Goal: Use online tool/utility: Utilize a website feature to perform a specific function

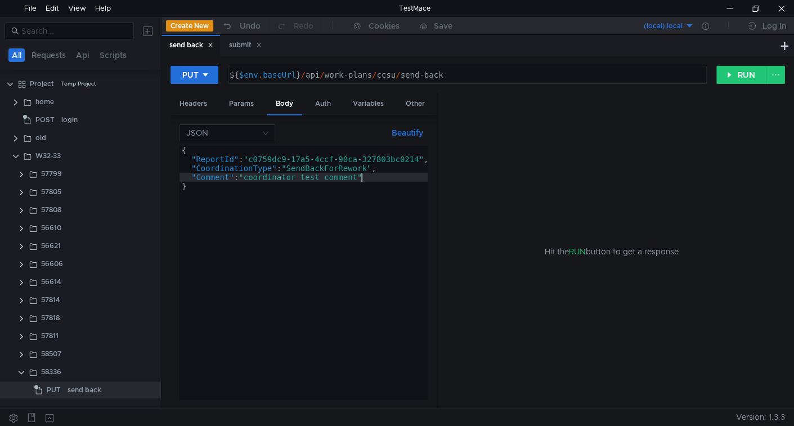
scroll to position [0, 12]
click at [271, 160] on div "{ "ReportId" : "c0759dc9-17a5-4ccf-90ca-327803bc0214" , "CoordinationType" : "S…" at bounding box center [306, 280] width 255 height 268
type textarea ""ReportId": "c0759dc9-17a5-4ccf-90ca-327803bc0214","
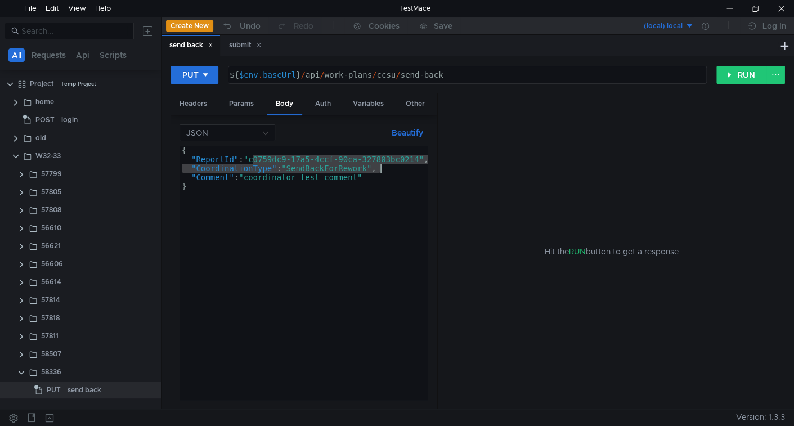
scroll to position [0, 0]
drag, startPoint x: 271, startPoint y: 160, endPoint x: 389, endPoint y: 156, distance: 118.2
click at [389, 156] on div "{ "ReportId" : "c0759dc9-17a5-4ccf-90ca-327803bc0214" , "CoordinationType" : "S…" at bounding box center [306, 280] width 255 height 268
click at [725, 77] on button "RUN" at bounding box center [741, 75] width 50 height 18
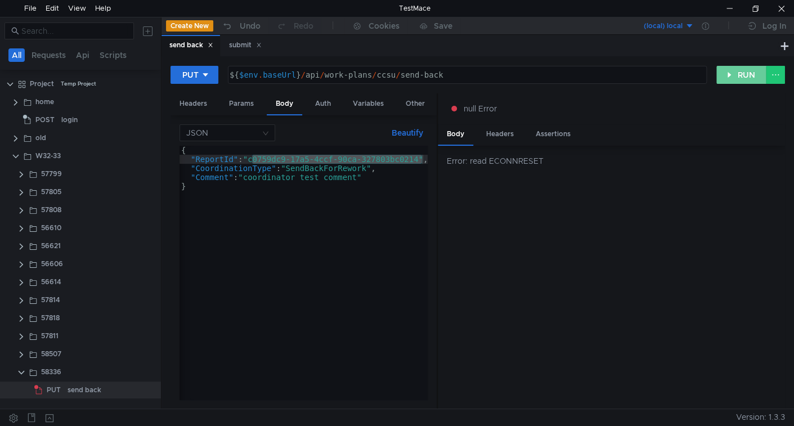
click at [743, 76] on button "RUN" at bounding box center [741, 75] width 50 height 18
click at [730, 96] on div "null Error" at bounding box center [611, 108] width 347 height 30
drag, startPoint x: 726, startPoint y: 79, endPoint x: 711, endPoint y: 83, distance: 15.7
click at [725, 80] on button "RUN" at bounding box center [741, 75] width 50 height 18
click at [733, 73] on button "RUN" at bounding box center [741, 75] width 50 height 18
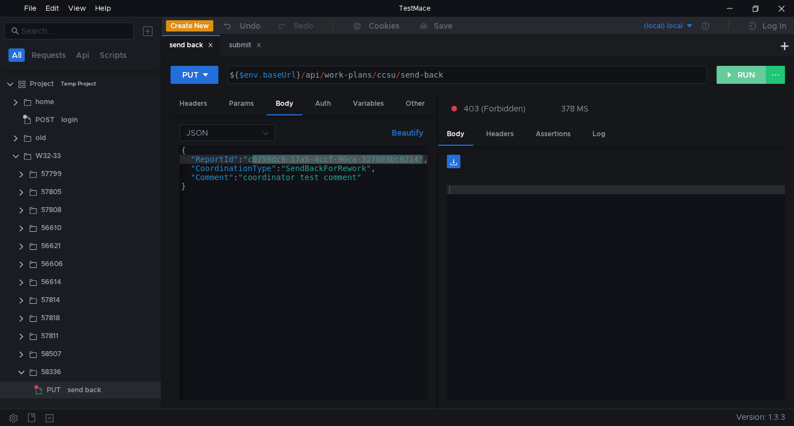
drag, startPoint x: 737, startPoint y: 76, endPoint x: 488, endPoint y: 234, distance: 295.1
click at [735, 78] on button "RUN" at bounding box center [741, 75] width 50 height 18
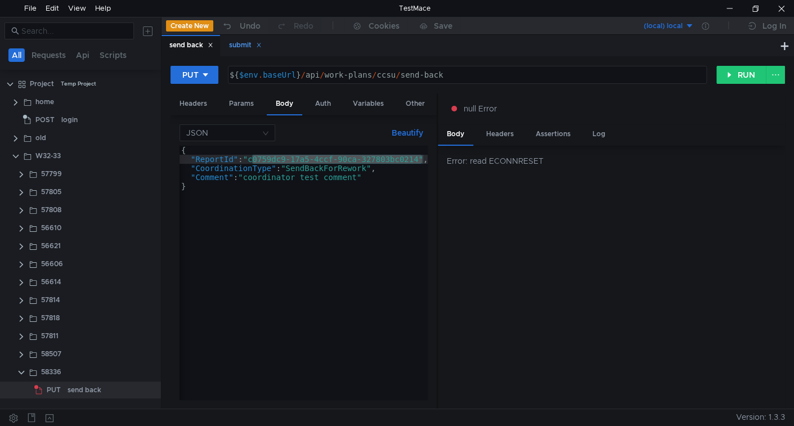
click at [231, 41] on div "submit" at bounding box center [245, 45] width 33 height 12
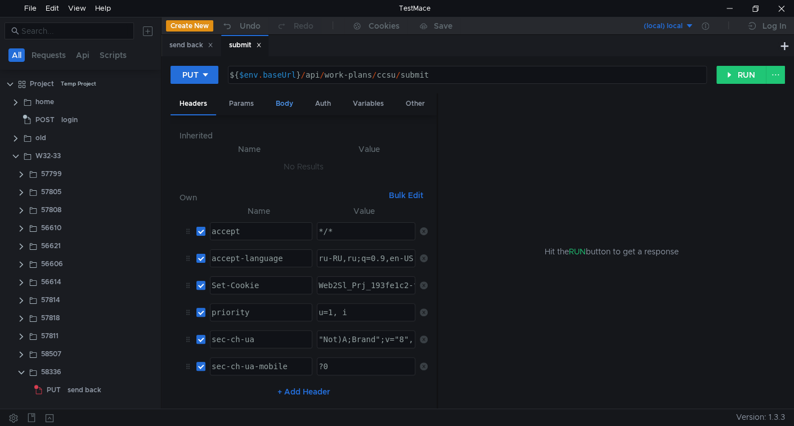
click at [295, 105] on div "Body" at bounding box center [284, 103] width 35 height 21
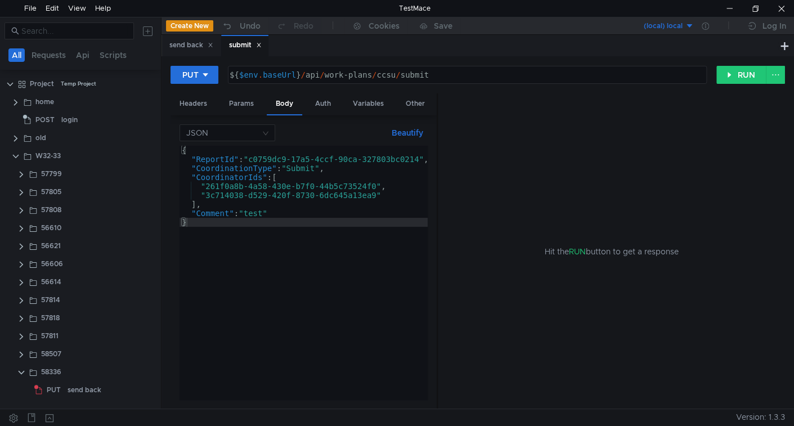
type textarea ""CoordinationType": "Submit","
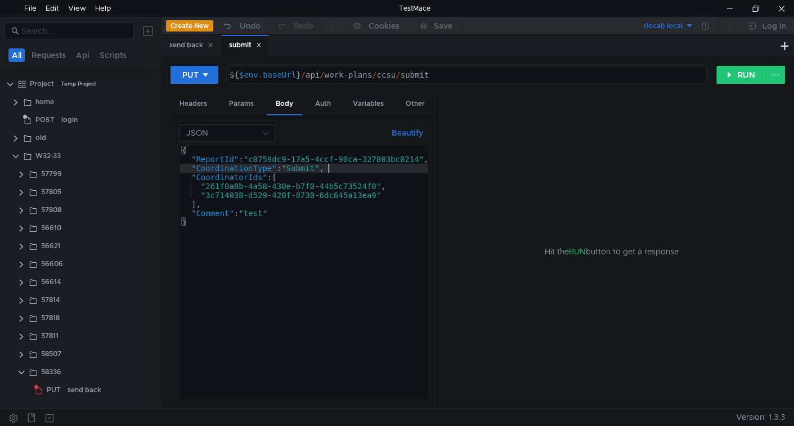
click at [343, 169] on div "{ "ReportId" : "c0759dc9-17a5-4ccf-90ca-327803bc0214" , "CoordinationType" : "S…" at bounding box center [306, 282] width 255 height 272
type textarea ""CoordinatorIds": ["
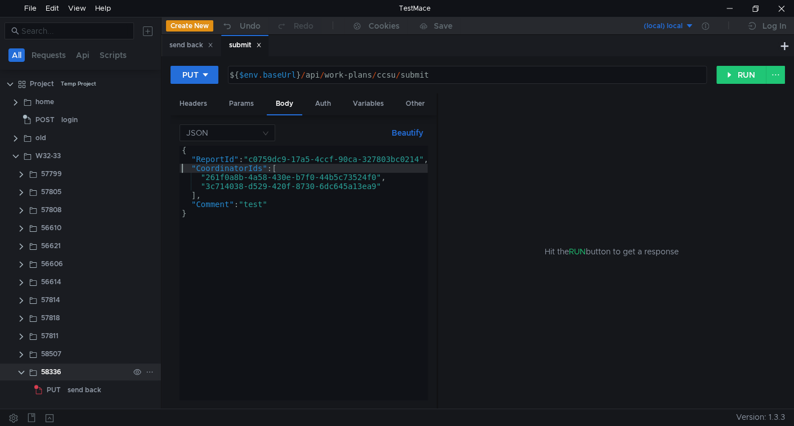
click at [149, 371] on icon at bounding box center [150, 372] width 8 height 8
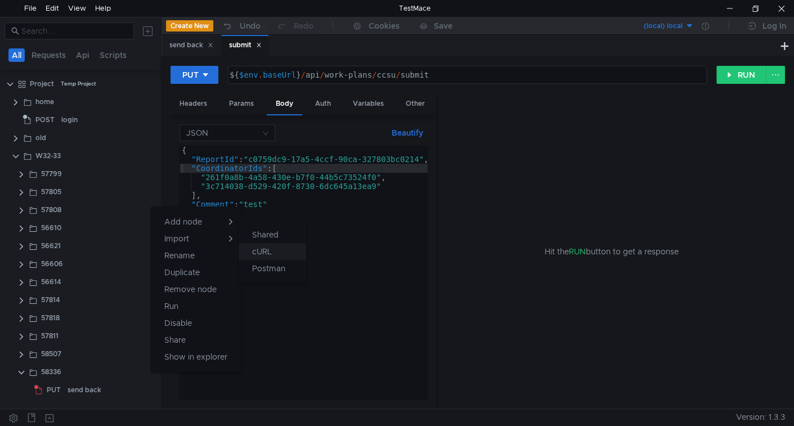
click at [262, 253] on app-tour-anchor "cURL" at bounding box center [262, 252] width 20 height 14
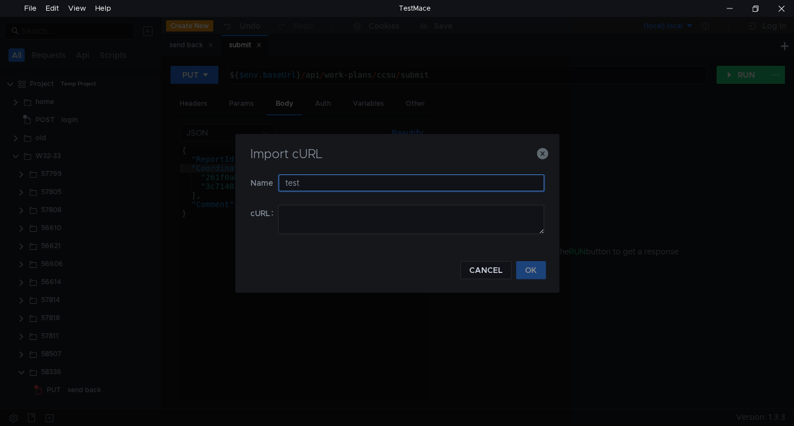
type input "test"
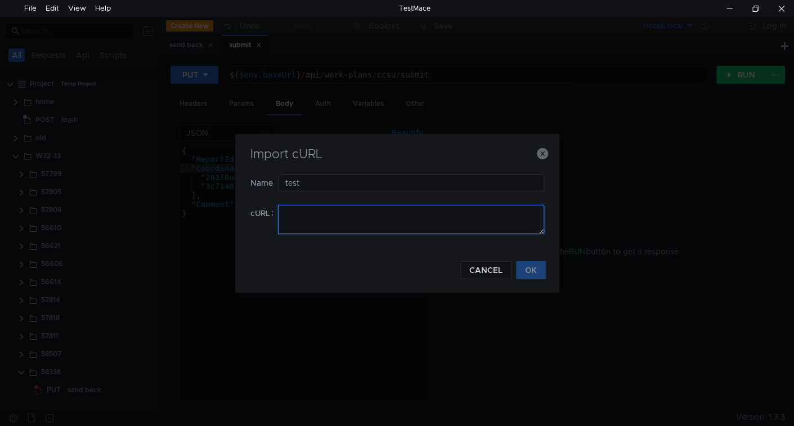
paste textarea "curl 'https://ius-msb.sgp2.local/ius-msb-dev/api/CoordinationReportCommon/8ad20…"
type textarea "curl 'https://ius-msb.sgp2.local/ius-msb-dev/api/CoordinationReportCommon/8ad20…"
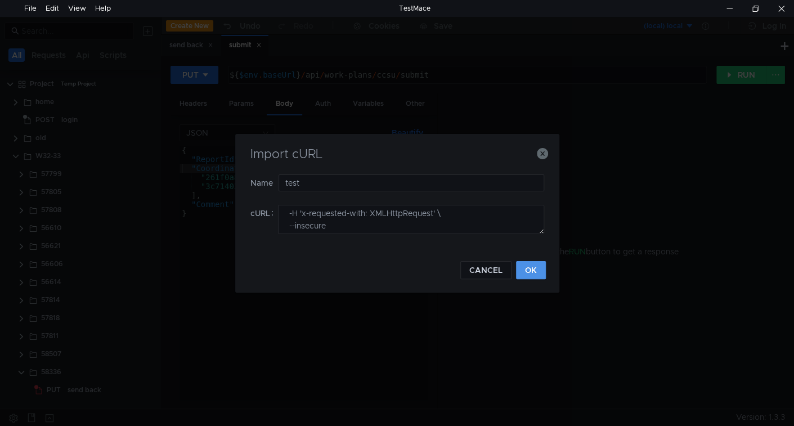
click at [533, 272] on button "OK" at bounding box center [531, 270] width 30 height 18
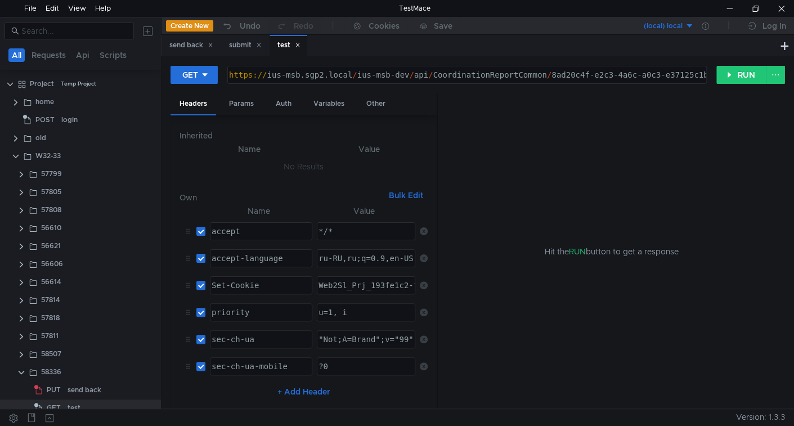
click at [412, 75] on div "https:// ius-msb.sgp2.local / ius-msb-dev / api / CoordinationReportCommon / 8a…" at bounding box center [609, 83] width 765 height 27
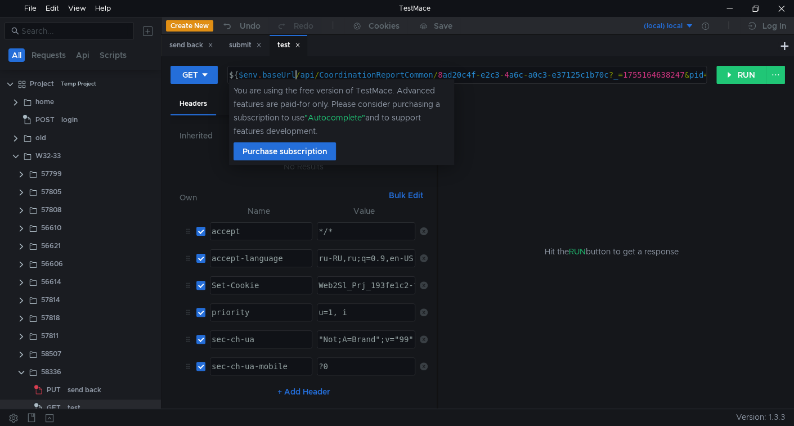
scroll to position [0, 5]
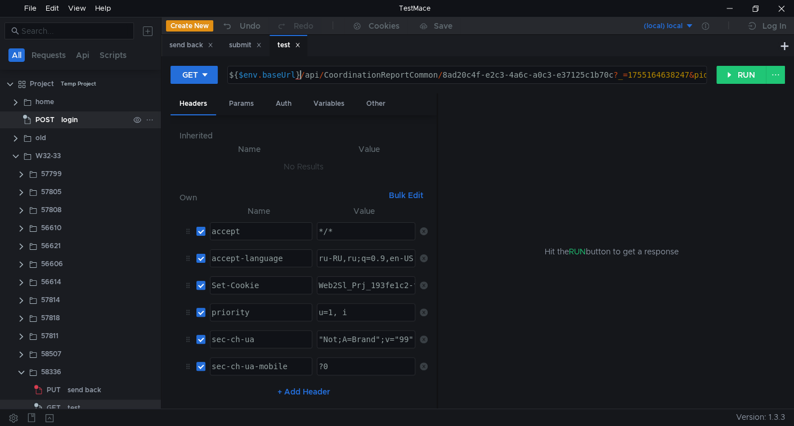
type textarea "${$env.baseUrl}/api/CoordinationReportCommon/8ad20c4f-e2c3-4a6c-a0c3-e37125c1b7…"
click at [53, 117] on span "POST" at bounding box center [44, 119] width 19 height 17
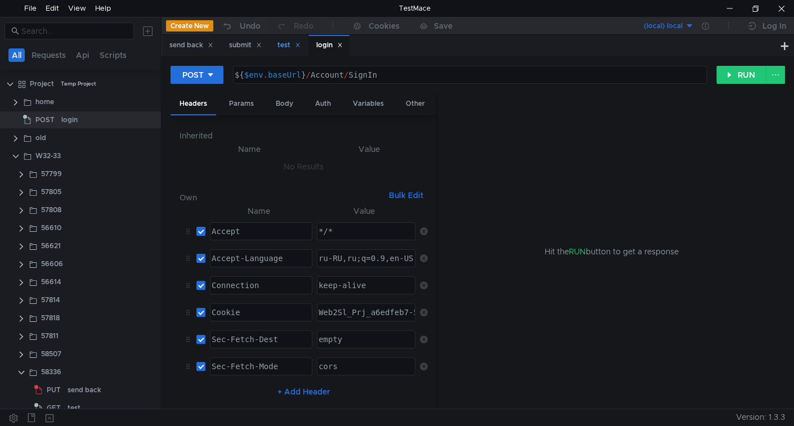
click at [289, 43] on div "test" at bounding box center [288, 45] width 23 height 12
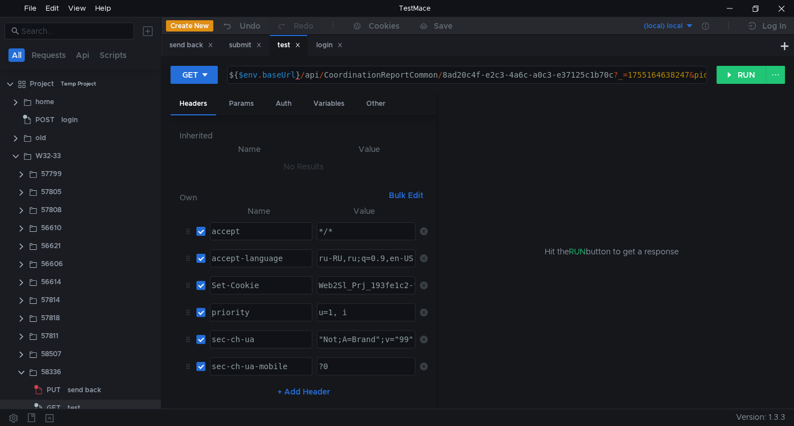
scroll to position [12, 0]
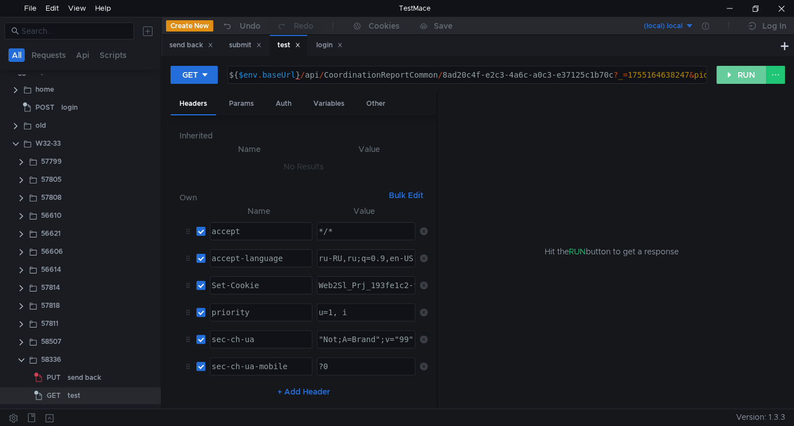
drag, startPoint x: 738, startPoint y: 69, endPoint x: 734, endPoint y: 82, distance: 13.0
click at [738, 70] on button "RUN" at bounding box center [741, 75] width 50 height 18
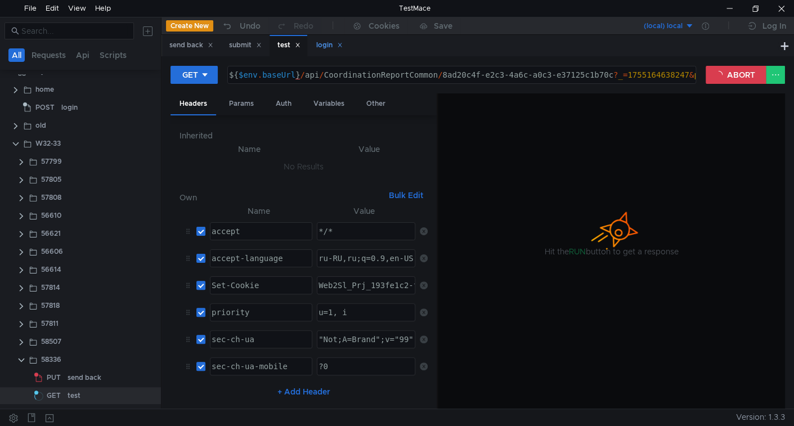
click at [343, 48] on icon at bounding box center [340, 45] width 6 height 6
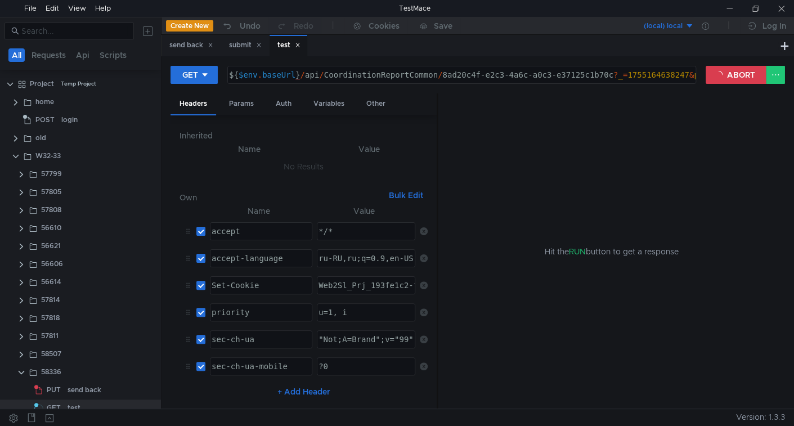
scroll to position [12, 0]
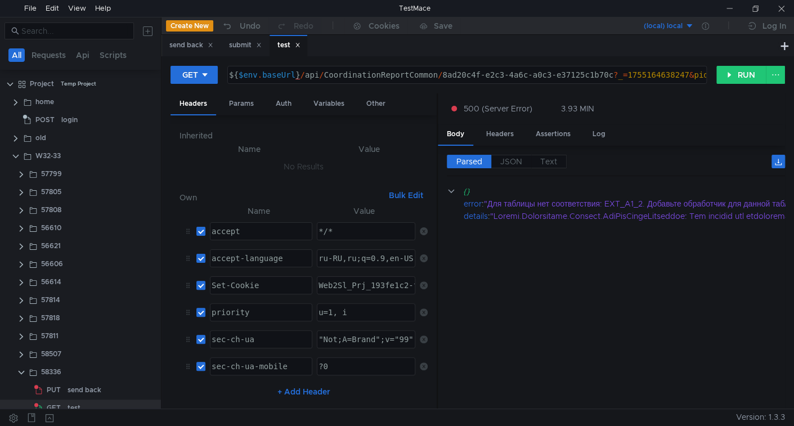
scroll to position [12, 0]
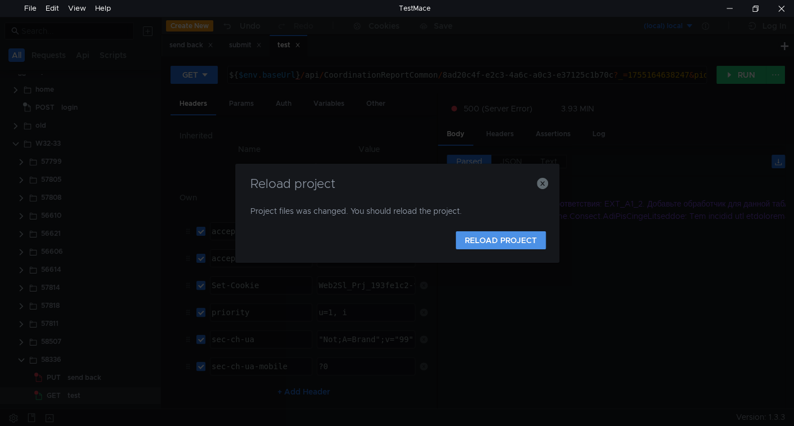
click at [504, 240] on button "RELOAD PROJECT" at bounding box center [501, 240] width 90 height 18
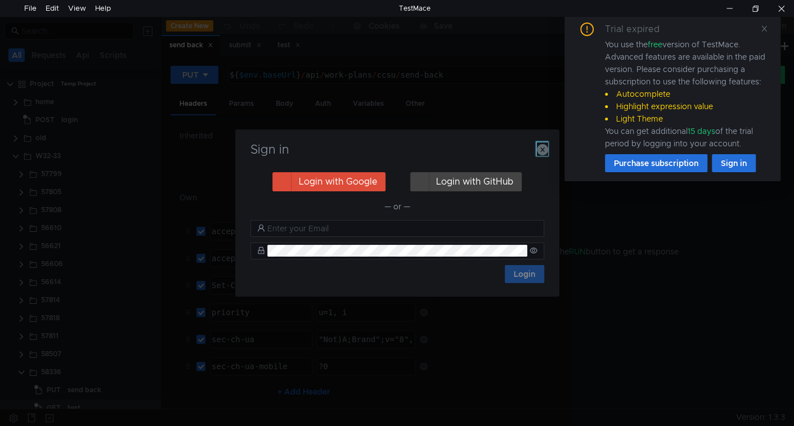
click at [540, 150] on icon "button" at bounding box center [542, 149] width 11 height 11
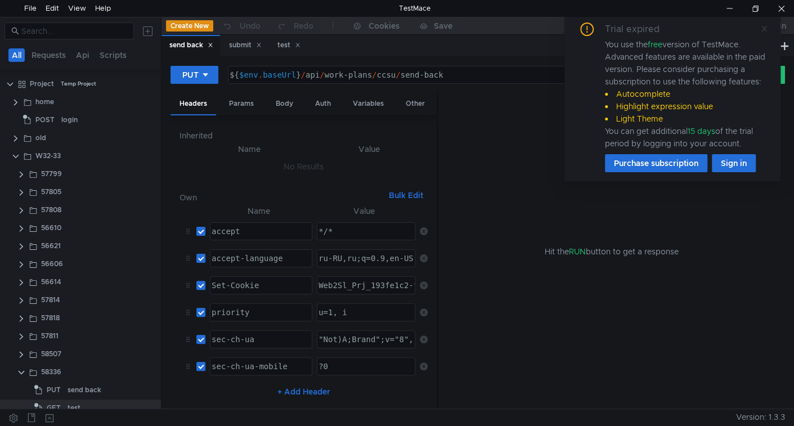
click at [765, 29] on icon at bounding box center [764, 29] width 8 height 8
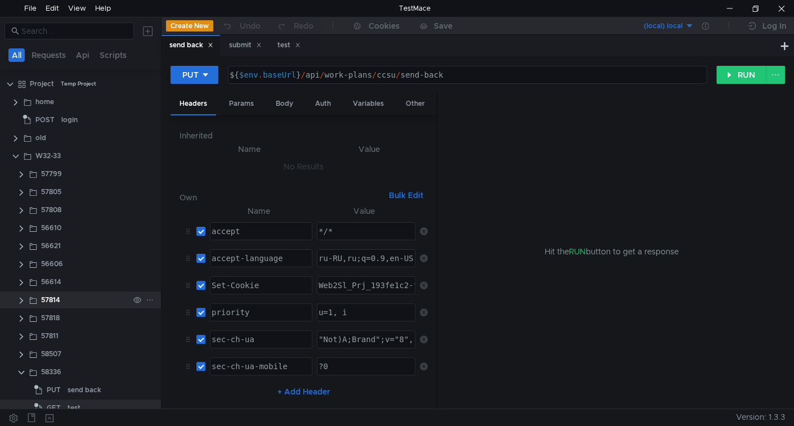
scroll to position [12, 0]
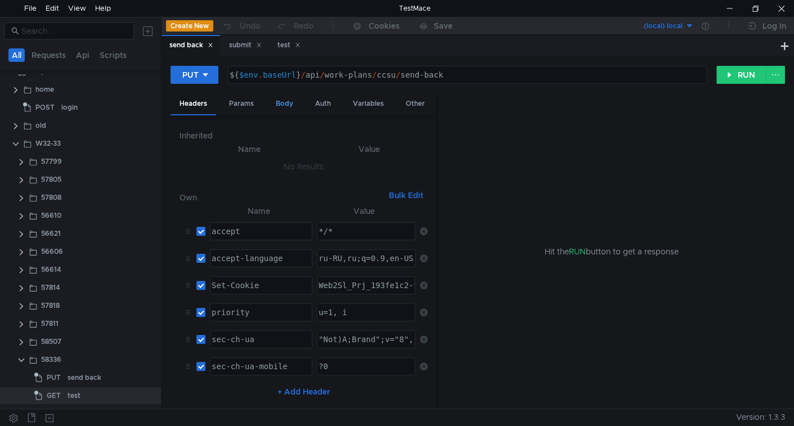
click at [270, 107] on div "Body" at bounding box center [284, 103] width 35 height 21
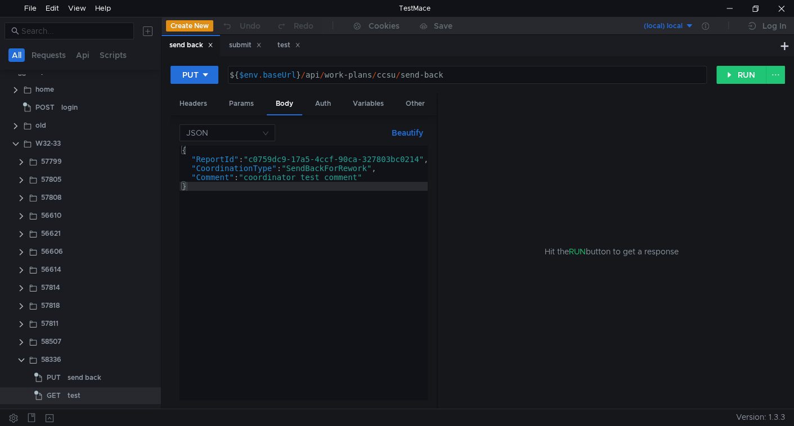
click at [215, 159] on div "{ "ReportId" : "c0759dc9-17a5-4ccf-90ca-327803bc0214" , "CoordinationType" : "S…" at bounding box center [306, 282] width 255 height 272
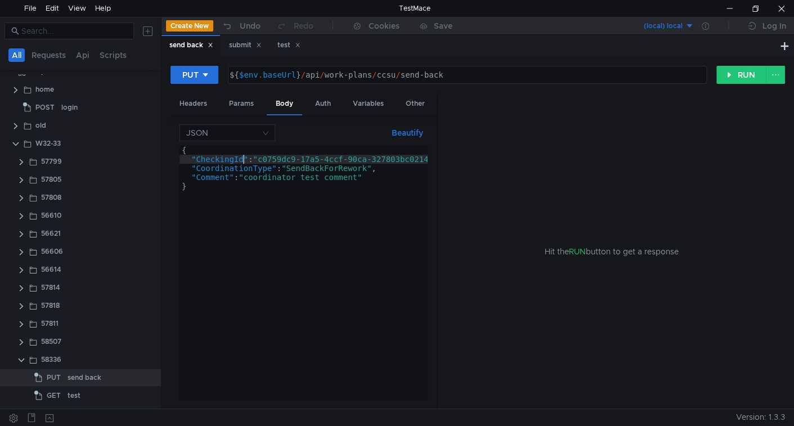
type textarea ""CheckingId": "c0759dc9-17a5-4ccf-90ca-327803bc0214","
click at [23, 343] on clr-icon at bounding box center [21, 342] width 9 height 9
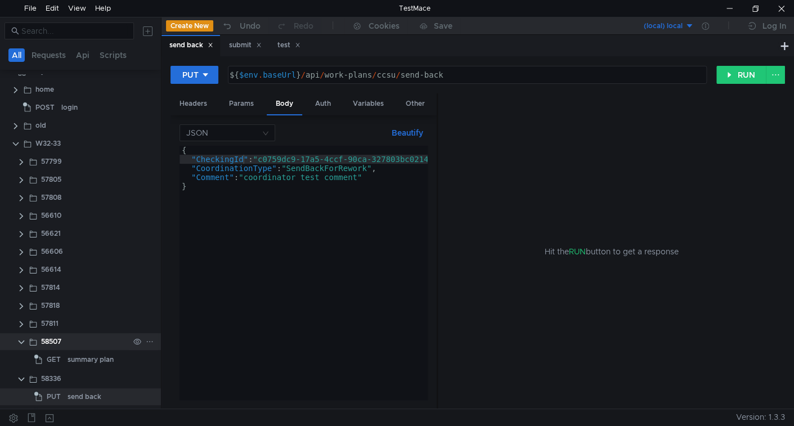
click at [20, 340] on clr-icon at bounding box center [21, 342] width 9 height 9
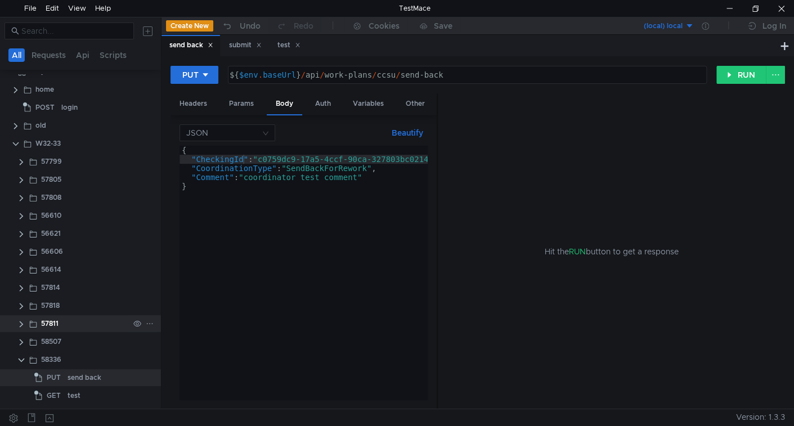
click at [21, 327] on clr-icon at bounding box center [21, 324] width 9 height 9
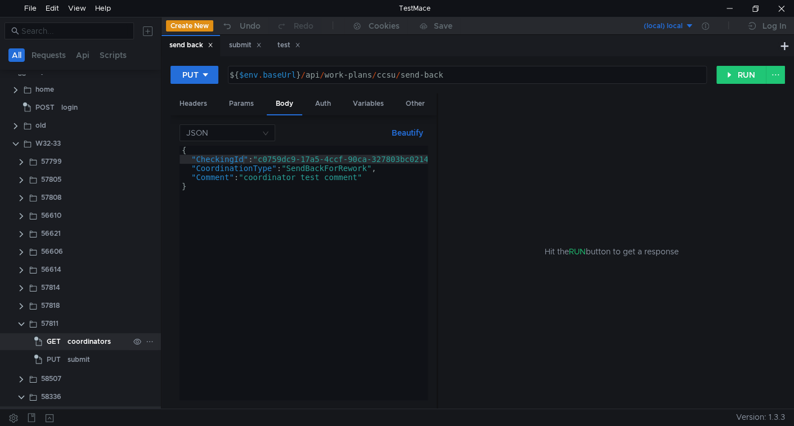
click at [73, 343] on div "coordinators" at bounding box center [89, 341] width 43 height 17
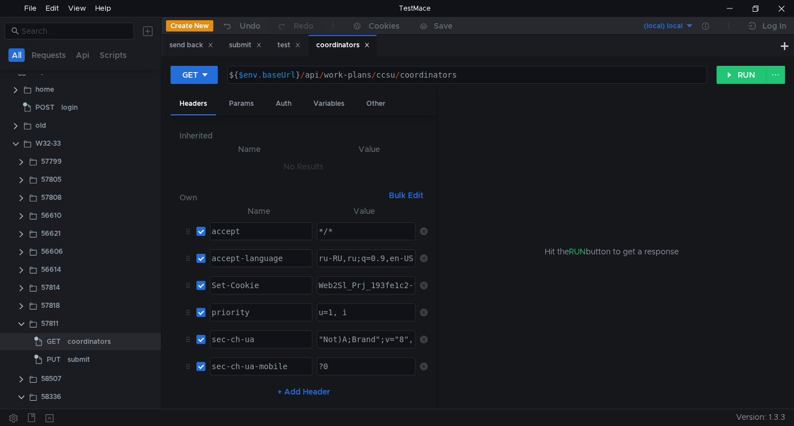
click at [615, 208] on div "Hit the RUN button to get a response" at bounding box center [611, 251] width 320 height 316
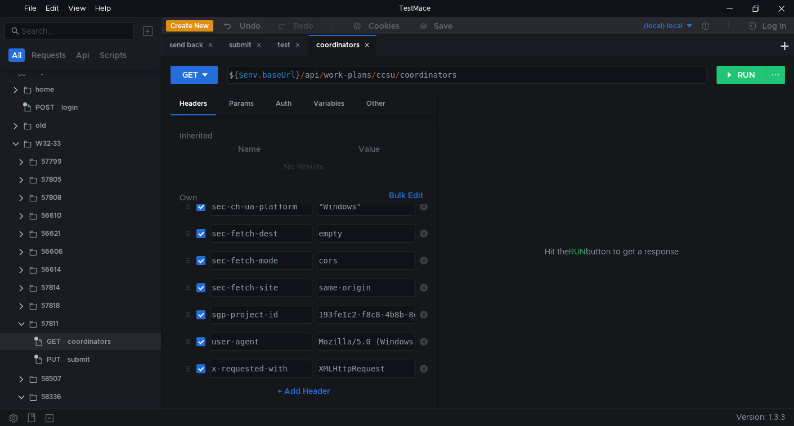
scroll to position [0, 0]
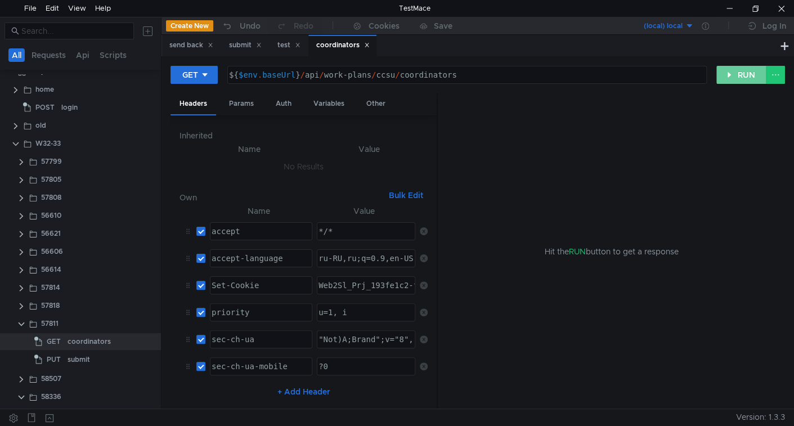
click at [742, 76] on button "RUN" at bounding box center [741, 75] width 50 height 18
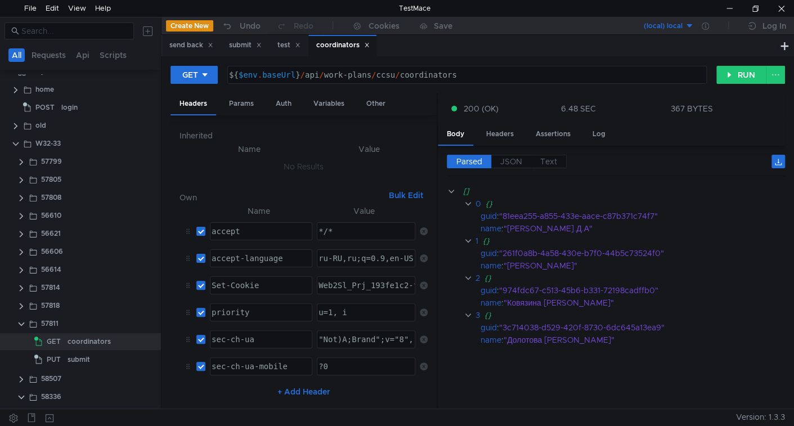
scroll to position [50, 0]
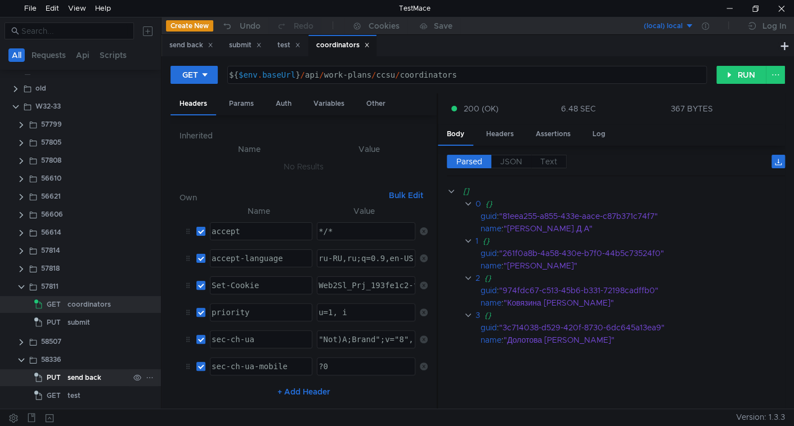
click at [73, 378] on div "send back" at bounding box center [85, 377] width 34 height 17
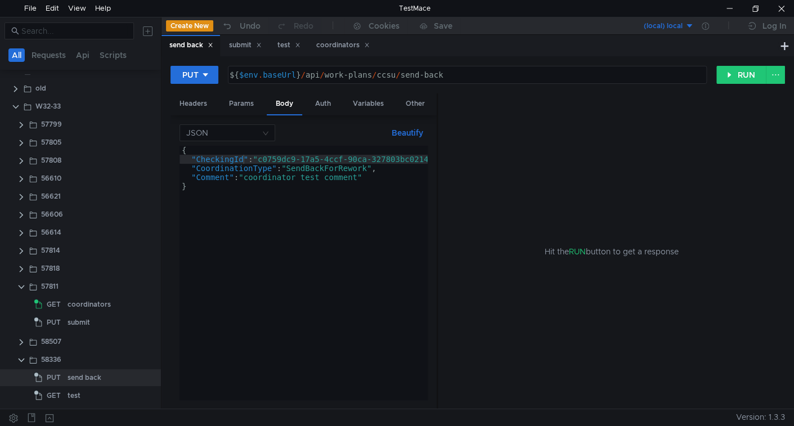
click at [281, 156] on div "{ "CheckingId" : "c0759dc9-17a5-4ccf-90ca-327803bc0214" , "CoordinationType" : …" at bounding box center [311, 280] width 264 height 268
drag, startPoint x: 281, startPoint y: 156, endPoint x: 392, endPoint y: 158, distance: 111.4
click at [392, 158] on div "{ "CheckingId" : "c0759dc9-17a5-4ccf-90ca-327803bc0214" , "CoordinationType" : …" at bounding box center [301, 280] width 264 height 268
paste textarea "d98a3f35-28b1-4b94-9f41-343297f5190d"
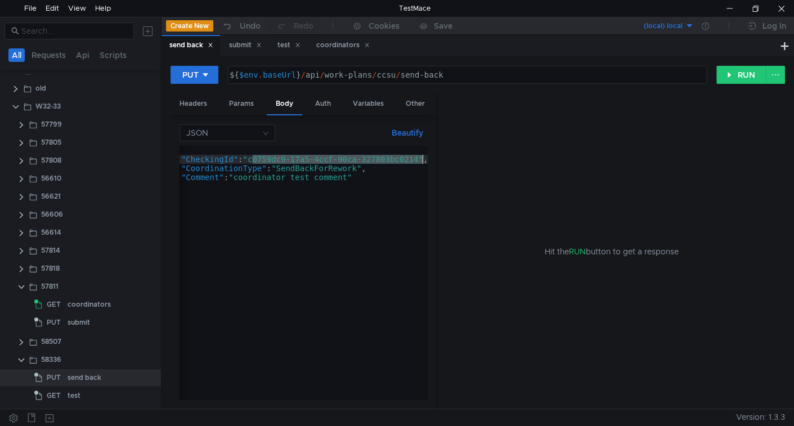
type textarea ""CheckingId": "d98a3f35-28b1-4b94-9f41-343297f5190d","
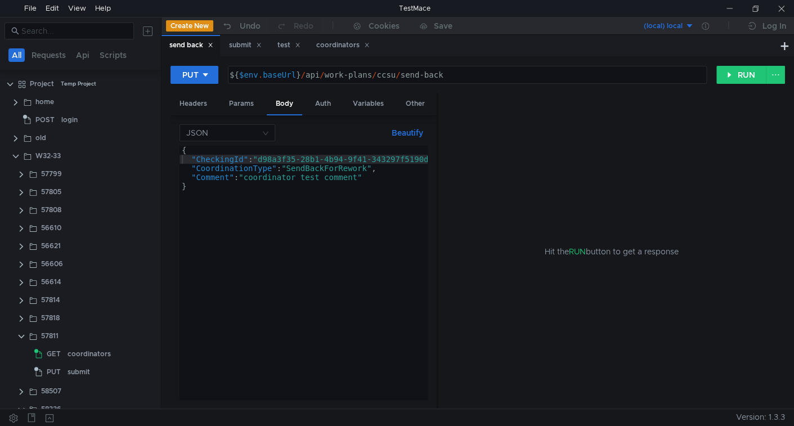
scroll to position [50, 0]
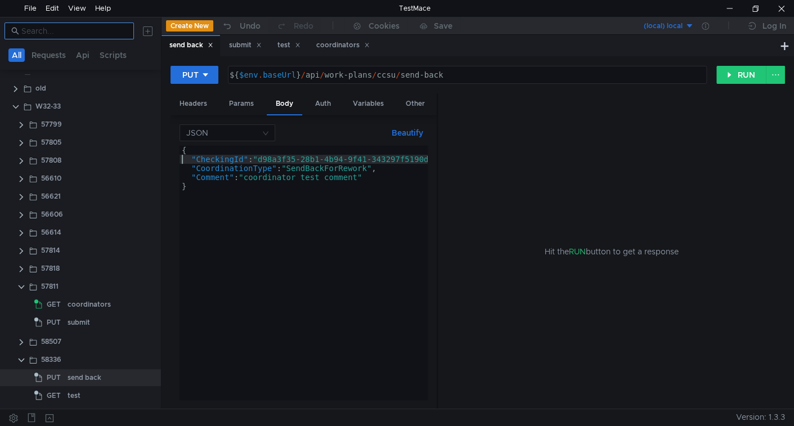
click at [95, 34] on input at bounding box center [74, 31] width 106 height 12
paste input "57808"
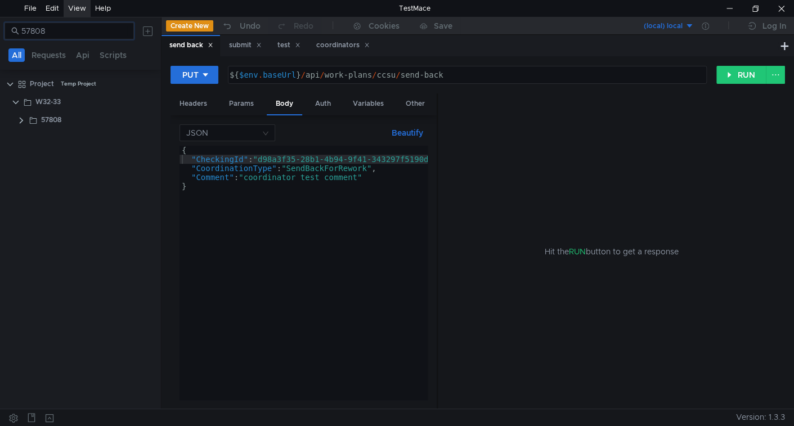
scroll to position [0, 0]
type input "57808"
click at [38, 119] on app-tree-icon at bounding box center [35, 119] width 12 height 17
click at [125, 28] on input "57808" at bounding box center [74, 31] width 106 height 12
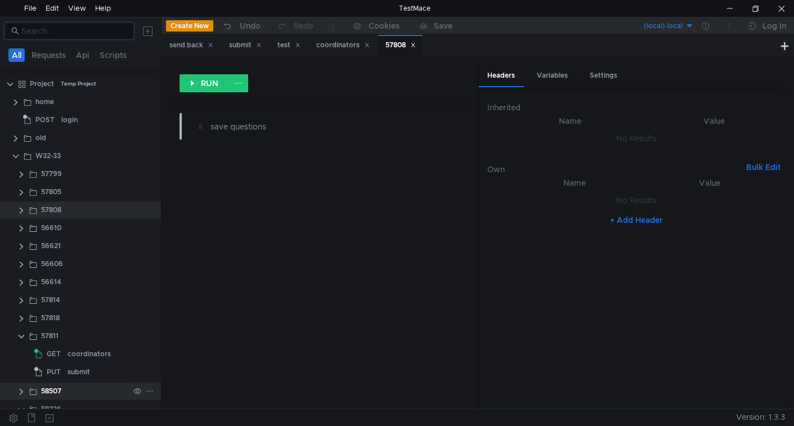
scroll to position [50, 0]
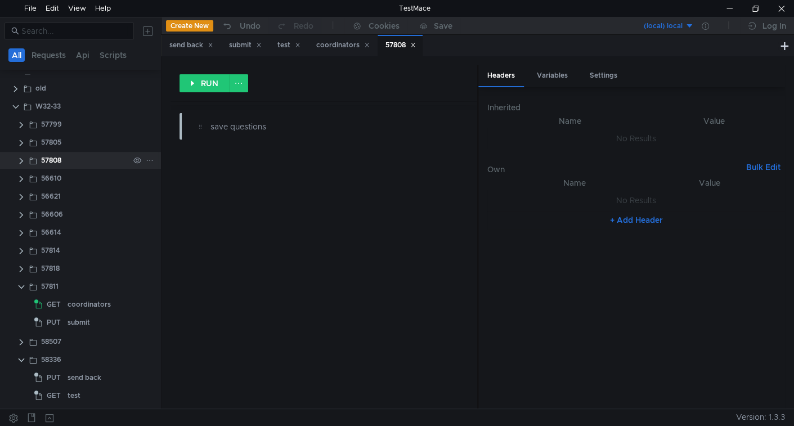
click at [20, 157] on clr-icon at bounding box center [21, 160] width 9 height 9
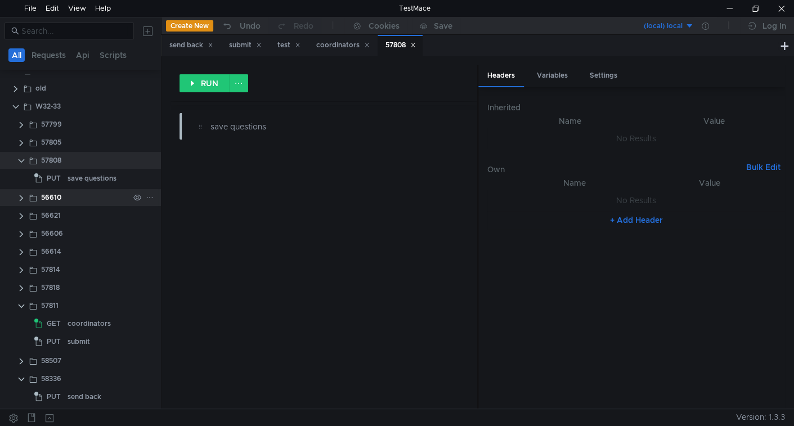
click at [70, 173] on div "save questions" at bounding box center [92, 178] width 49 height 17
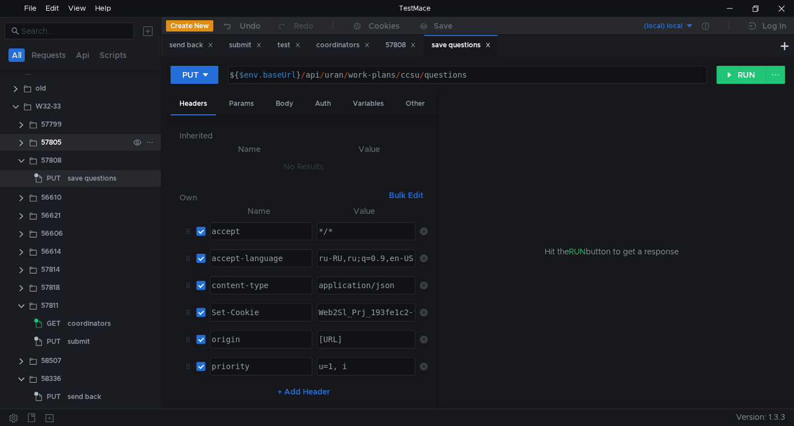
click at [21, 142] on clr-icon at bounding box center [21, 142] width 9 height 9
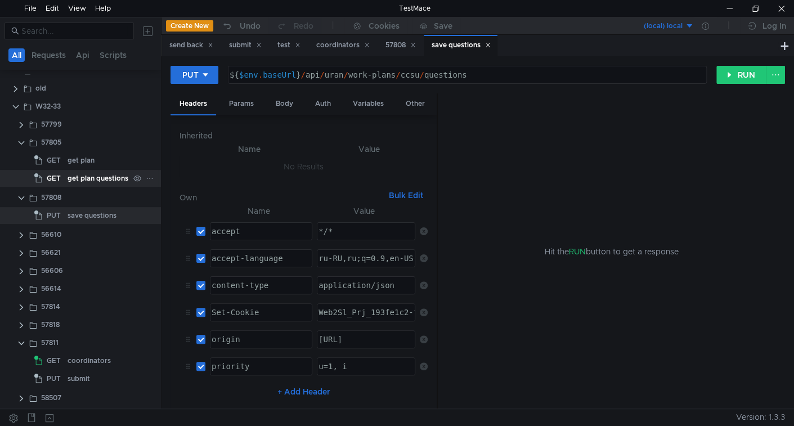
click at [70, 180] on div "get plan questions" at bounding box center [98, 178] width 61 height 17
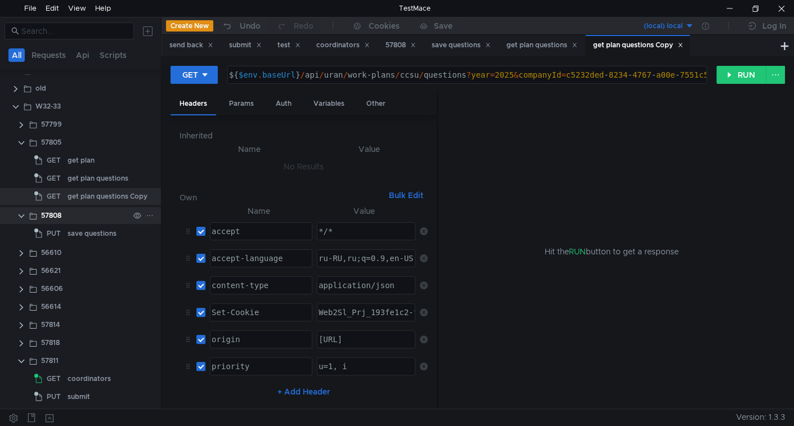
scroll to position [0, 0]
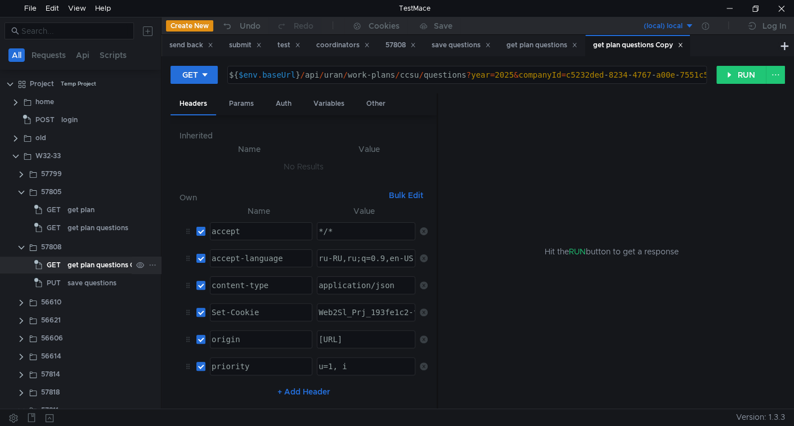
click at [104, 268] on div "get plan questions Copy" at bounding box center [108, 265] width 80 height 17
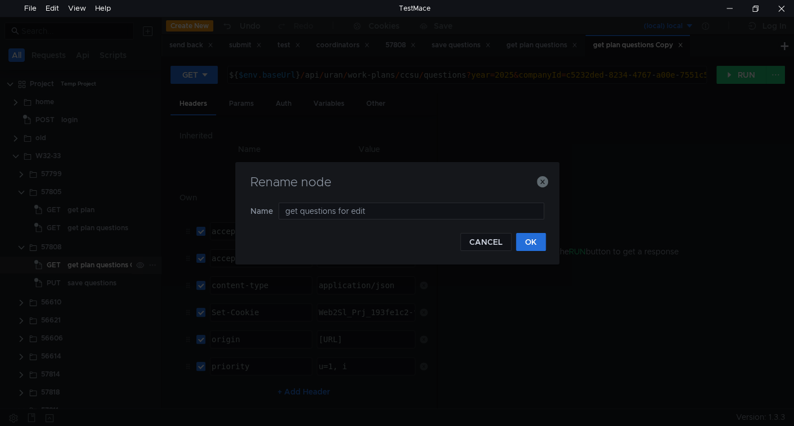
type input "get questions for edit"
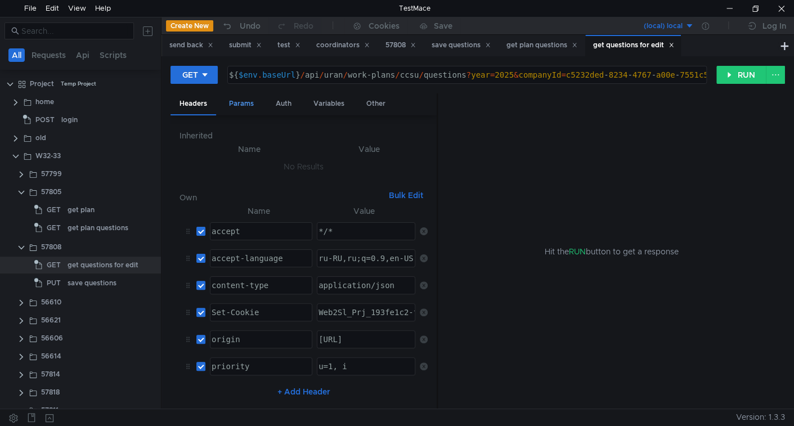
click at [239, 109] on div "Params" at bounding box center [241, 103] width 43 height 21
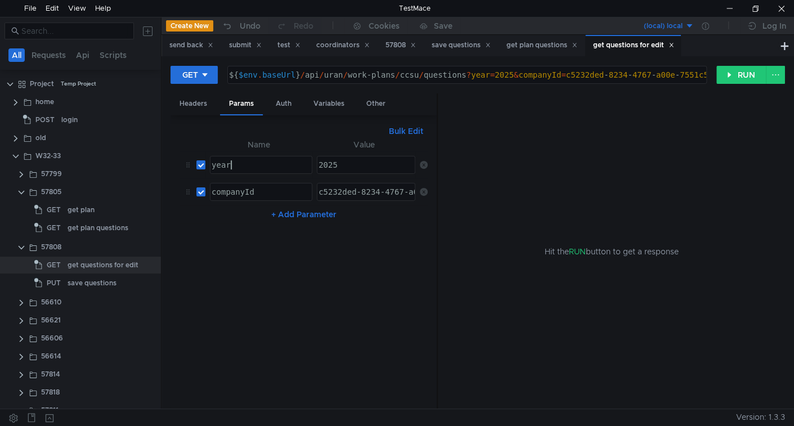
click at [239, 164] on div "year" at bounding box center [259, 173] width 101 height 27
type textarea "planId"
type textarea "2025"
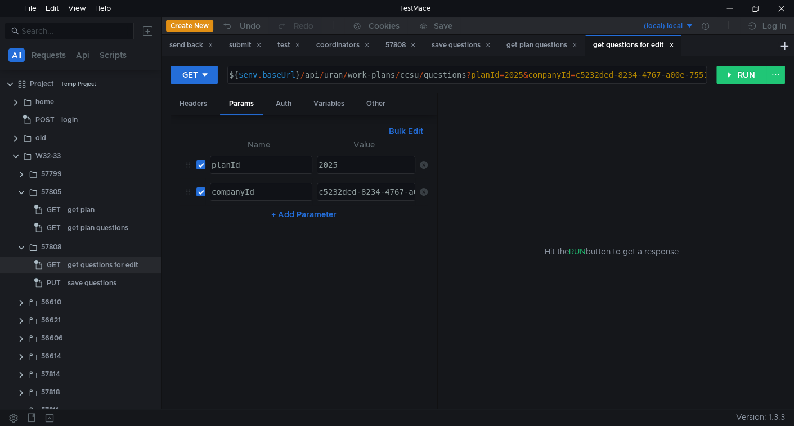
click at [426, 188] on icon at bounding box center [424, 192] width 8 height 8
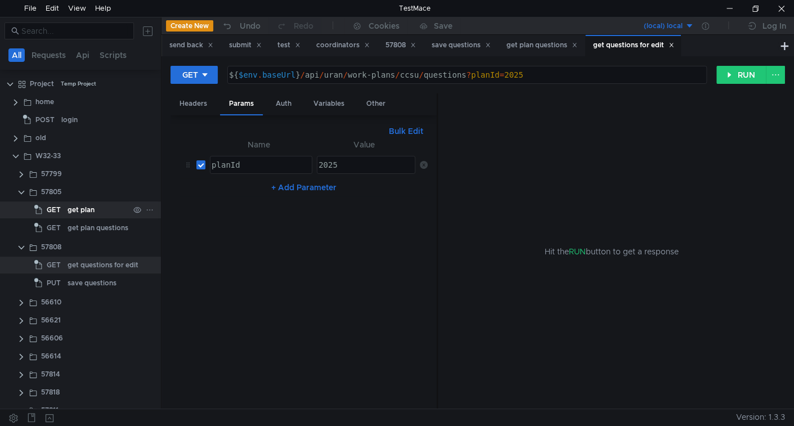
click at [89, 210] on div "get plan" at bounding box center [81, 209] width 27 height 17
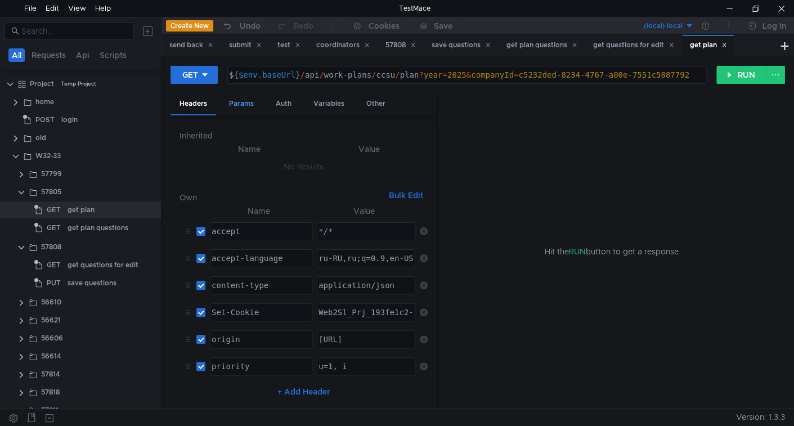
click at [230, 107] on div "Params" at bounding box center [241, 103] width 43 height 21
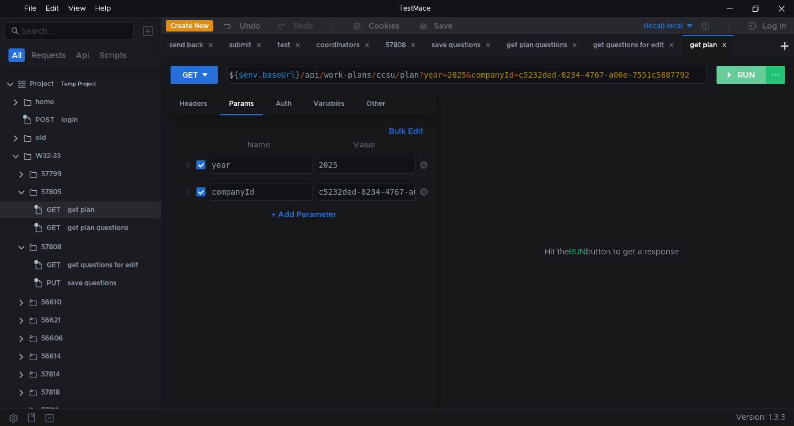
click at [721, 68] on button "RUN" at bounding box center [741, 75] width 50 height 18
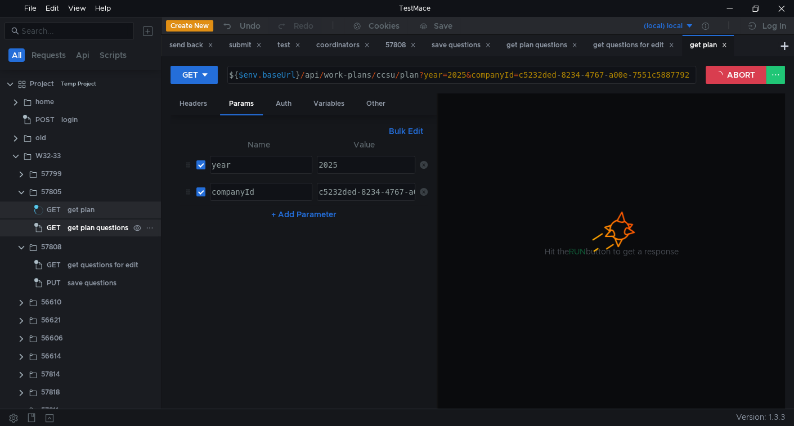
click at [83, 224] on div "get plan questions" at bounding box center [98, 227] width 61 height 17
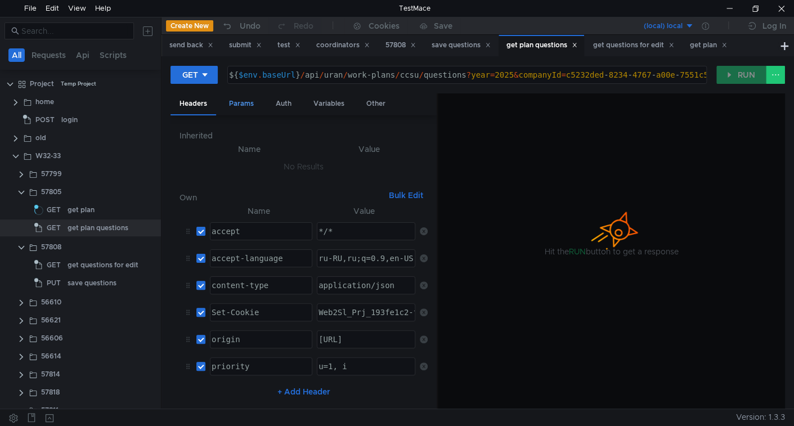
click at [250, 100] on div "Params" at bounding box center [241, 103] width 43 height 21
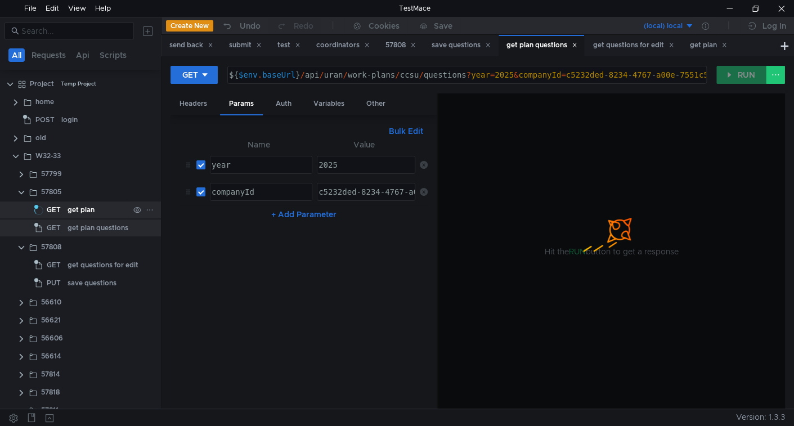
click at [71, 214] on div "get plan" at bounding box center [81, 209] width 27 height 17
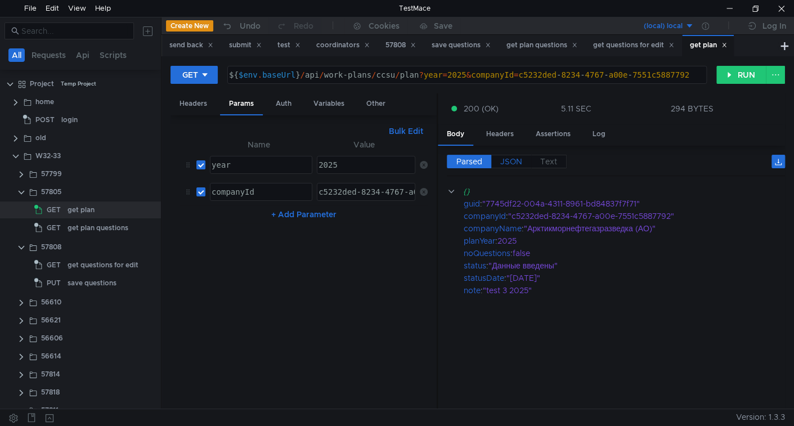
click at [515, 156] on span "JSON" at bounding box center [511, 161] width 22 height 10
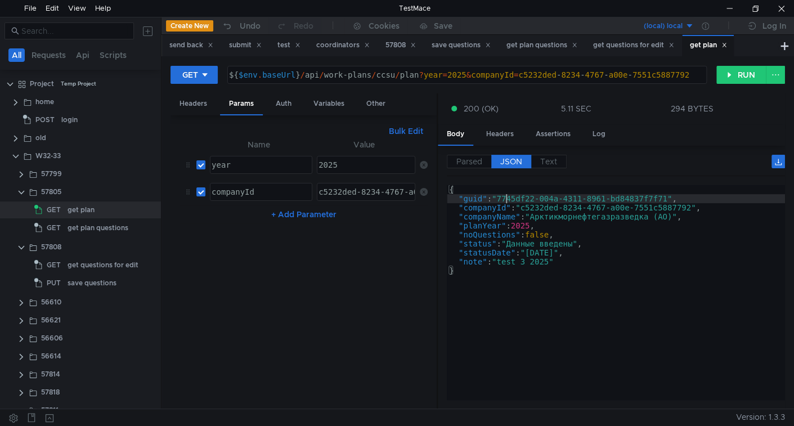
click at [507, 195] on div "{ "guid" : "7745df22-004a-4311-8961-bd84837f7f71" , "companyId" : "c5232ded-823…" at bounding box center [616, 301] width 338 height 233
drag, startPoint x: 507, startPoint y: 195, endPoint x: 656, endPoint y: 204, distance: 149.3
click at [656, 204] on div "{ "guid" : "7745df22-004a-4311-8961-bd84837f7f71" , "companyId" : "c5232ded-823…" at bounding box center [616, 301] width 338 height 233
click at [588, 194] on div "{ "guid" : "7745df22-004a-4311-8961-bd84837f7f71" , "companyId" : "c5232ded-823…" at bounding box center [616, 292] width 338 height 215
type textarea ""guid": "7745df22-004a-4311-8961-bd84837f7f71","
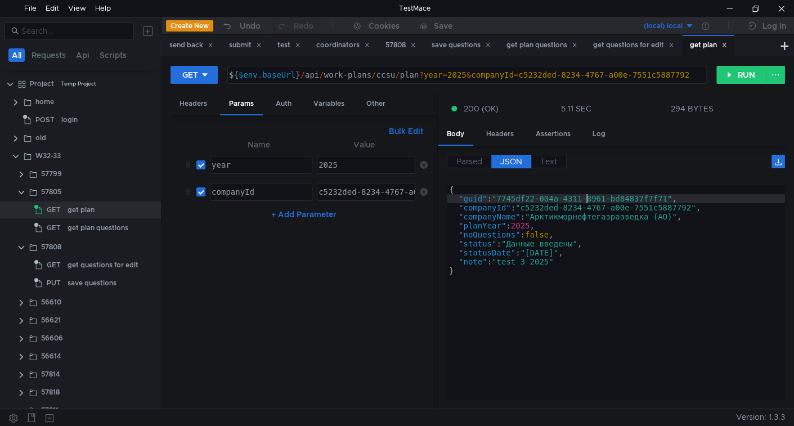
click at [516, 198] on div "{ "guid" : "7745df22-004a-4311-8961-bd84837f7f71" , "companyId" : "c5232ded-823…" at bounding box center [616, 301] width 338 height 233
drag, startPoint x: 516, startPoint y: 198, endPoint x: 630, endPoint y: 200, distance: 113.1
click at [630, 200] on div "{ "guid" : "7745df22-004a-4311-8961-bd84837f7f71" , "companyId" : "c5232ded-823…" at bounding box center [616, 301] width 338 height 233
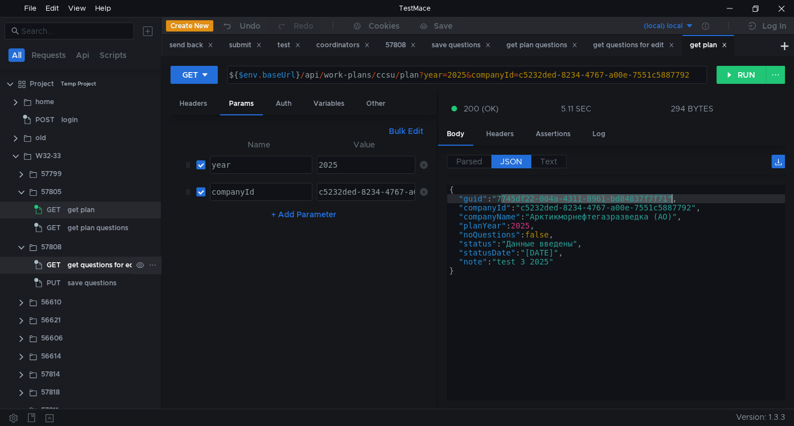
click at [87, 263] on div "get questions for edit" at bounding box center [103, 265] width 71 height 17
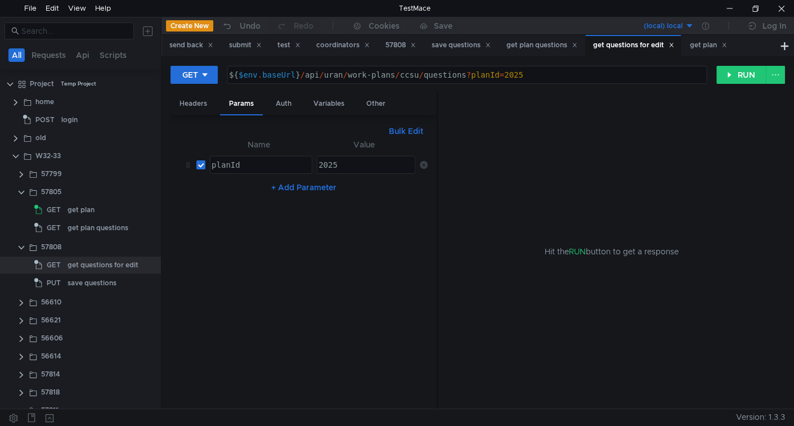
click at [335, 156] on div "2025 2025 ההההההההההההההההההההההההההההההההההההההההההההההההההההההההההההההההההההה…" at bounding box center [366, 165] width 98 height 18
click at [338, 158] on div "2025" at bounding box center [365, 164] width 97 height 17
paste textarea "7745df22-004a-4311-8961-bd84837f7f71"
type textarea "7745df22-004a-4311-8961-bd84837f7f71"
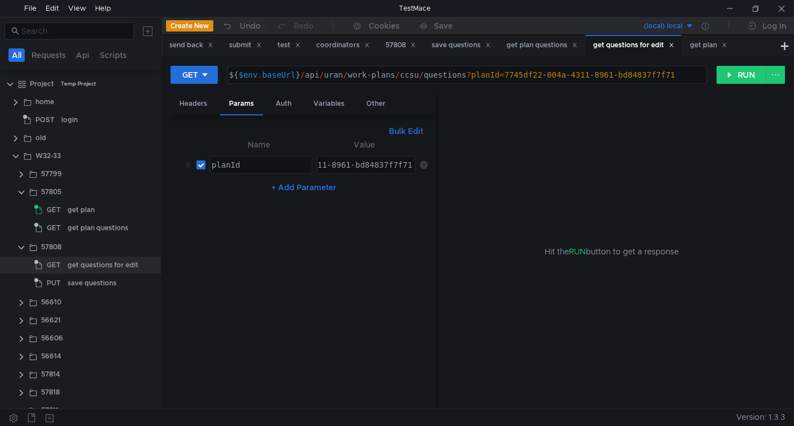
click at [465, 75] on div "${ $env . baseUrl } / api / uran / work-plans / ccsu / questions ? planId = 774…" at bounding box center [466, 83] width 478 height 27
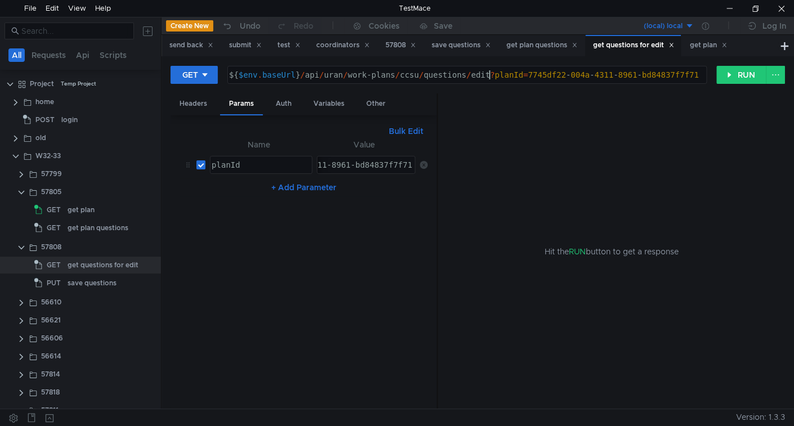
scroll to position [0, 18]
click at [733, 64] on div "GET ${$env.baseUrl}/api/uran/work-plans/ccsu/questions/edit?planId=7745df22-004…" at bounding box center [477, 232] width 632 height 352
click at [727, 71] on button "RUN" at bounding box center [741, 75] width 50 height 18
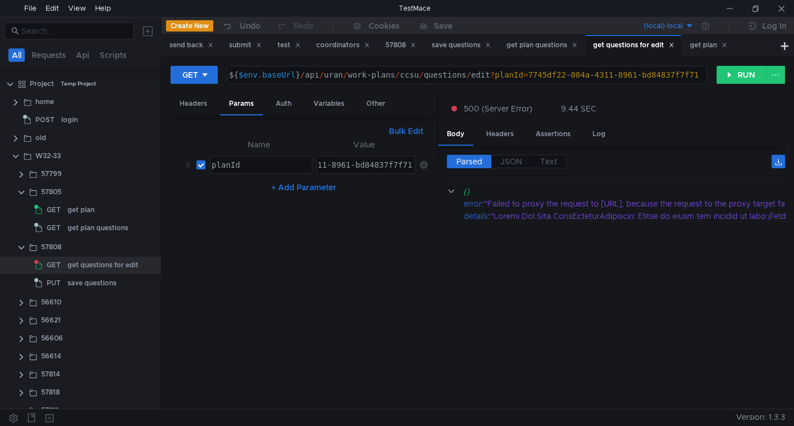
click at [340, 76] on div "${ $env . baseUrl } / api / uran / work-plans / ccsu / questions / edit ? planI…" at bounding box center [466, 83] width 478 height 27
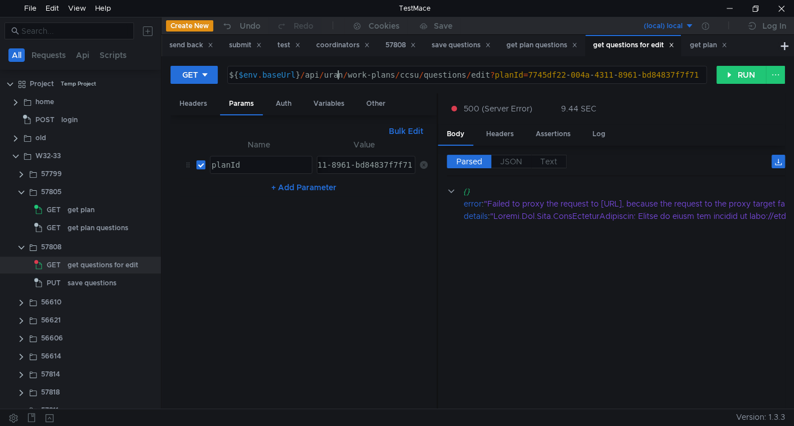
click at [340, 76] on div "${ $env . baseUrl } / api / uran / work-plans / ccsu / questions / edit ? planI…" at bounding box center [466, 83] width 478 height 27
type textarea "${$env.baseUrl}/api/work-plans/ccsu/questions/edit?planId=7745df22-004a-4311-89…"
click at [83, 209] on div "get plan" at bounding box center [81, 209] width 27 height 17
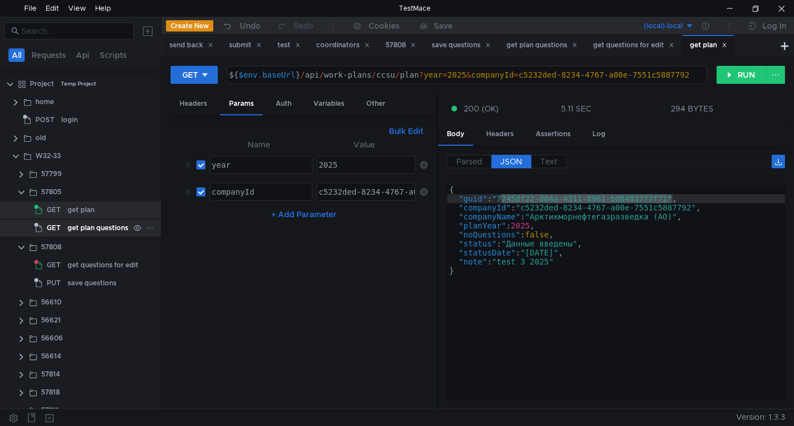
click at [88, 232] on div "get plan questions" at bounding box center [98, 227] width 61 height 17
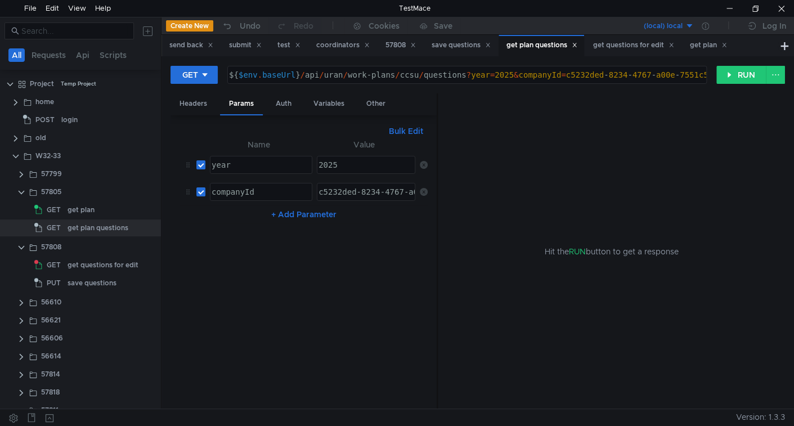
click at [333, 77] on div "${ $env . baseUrl } / api / uran / work-plans / ccsu / questions ? year = 2025 …" at bounding box center [482, 83] width 510 height 27
type textarea "${$env.baseUrl}/api/work-plans/ccsu/questions?year=2025&companyId=c5232ded-8234…"
click at [72, 212] on div "get plan" at bounding box center [81, 209] width 27 height 17
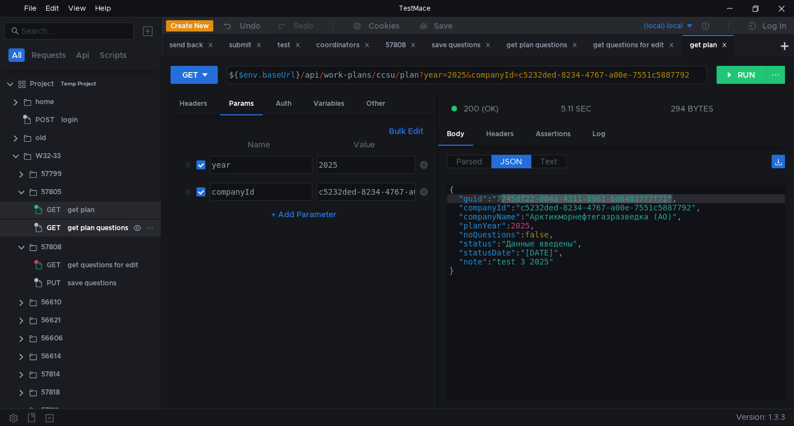
click at [77, 233] on div "get plan questions" at bounding box center [98, 227] width 61 height 17
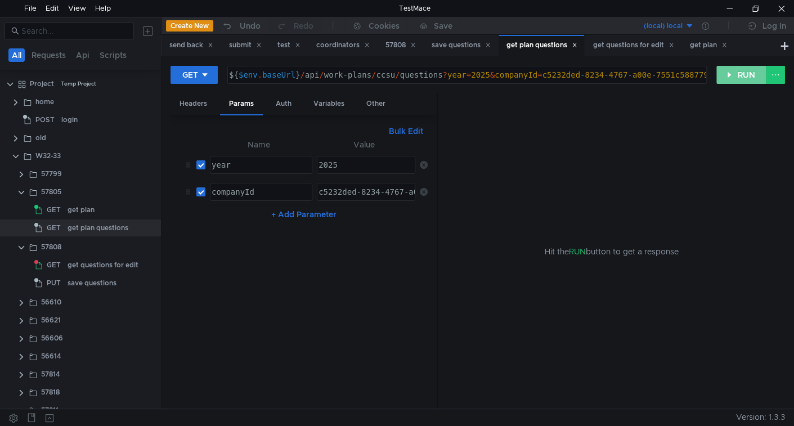
drag, startPoint x: 730, startPoint y: 80, endPoint x: 369, endPoint y: 206, distance: 383.1
click at [730, 80] on button "RUN" at bounding box center [741, 75] width 50 height 18
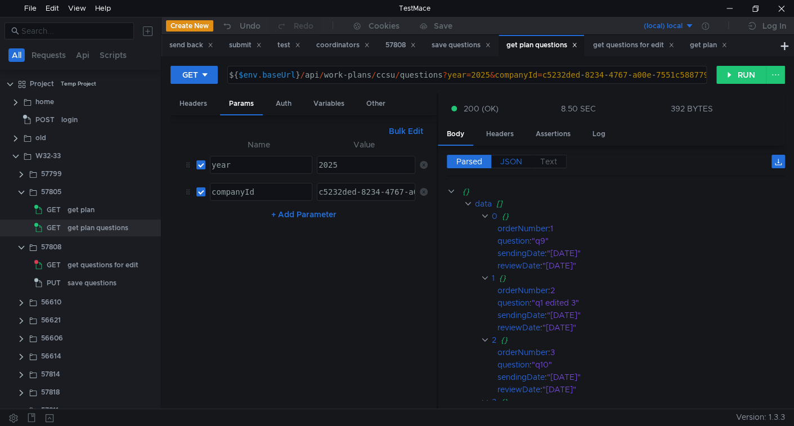
click at [518, 160] on span "JSON" at bounding box center [511, 161] width 22 height 10
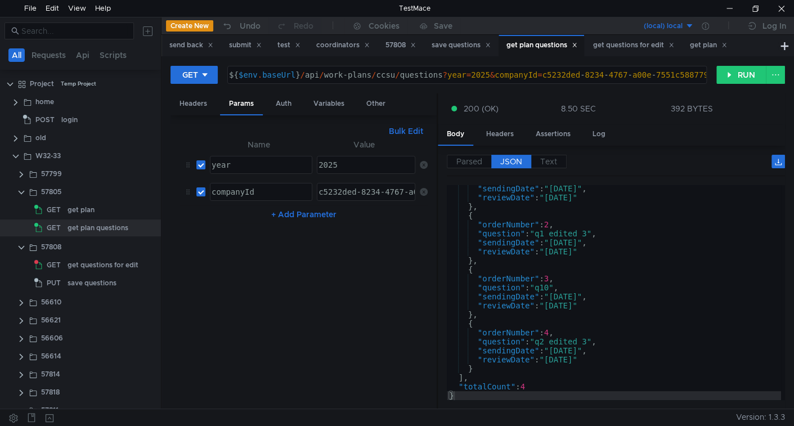
scroll to position [46, 0]
click at [89, 266] on div "get questions for edit" at bounding box center [103, 265] width 71 height 17
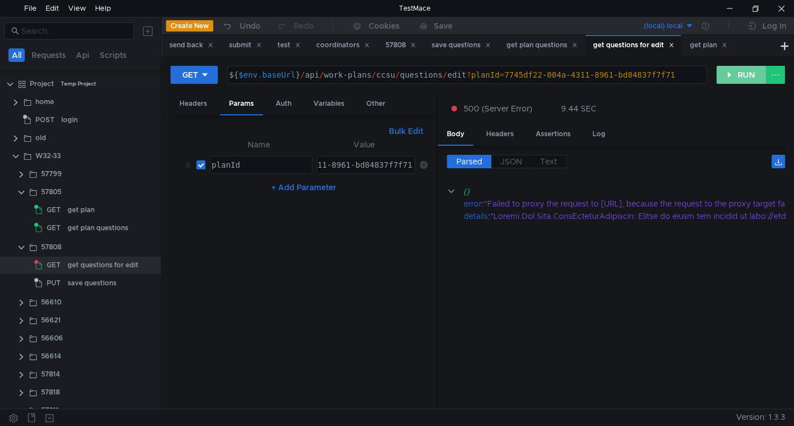
click at [753, 74] on button "RUN" at bounding box center [741, 75] width 50 height 18
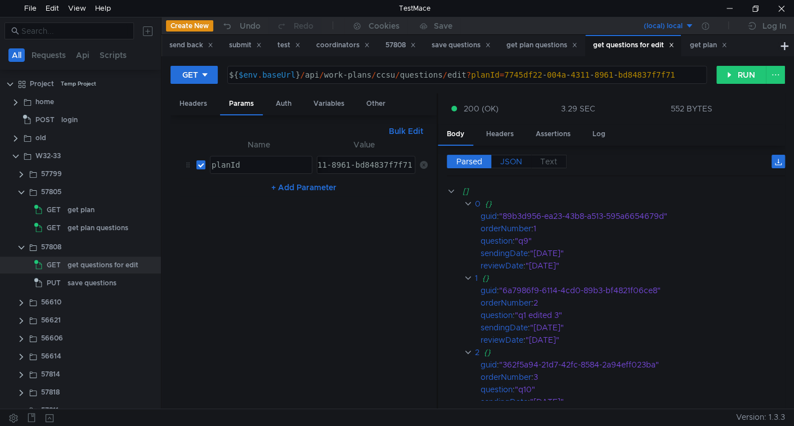
click at [504, 160] on span "JSON" at bounding box center [511, 161] width 22 height 10
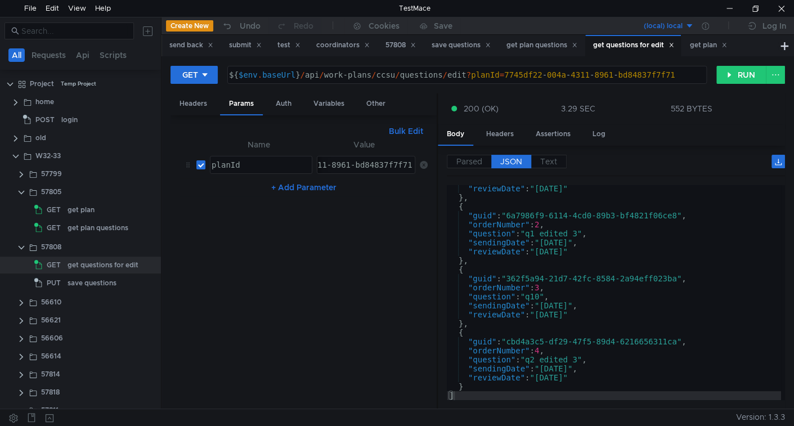
scroll to position [0, 0]
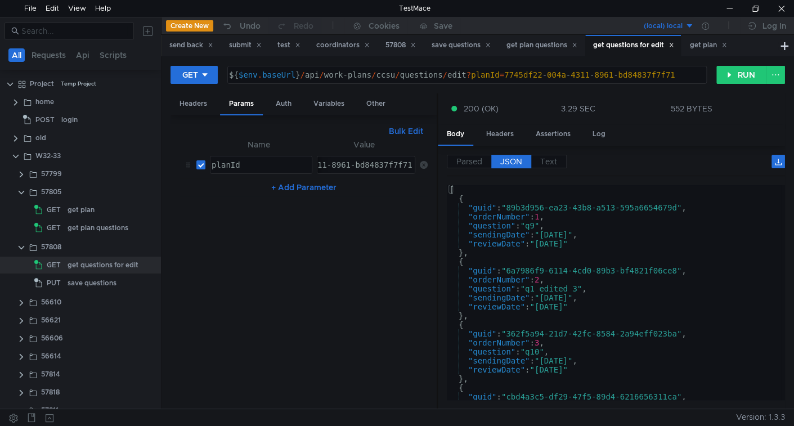
click at [673, 44] on icon at bounding box center [672, 45] width 4 height 4
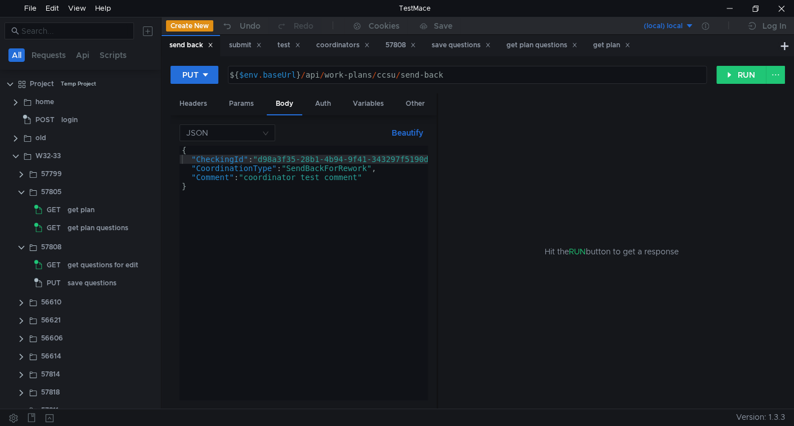
scroll to position [124, 0]
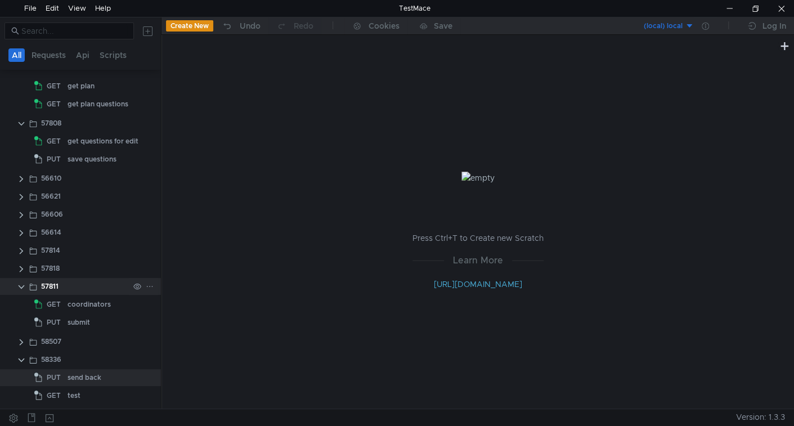
click at [21, 285] on clr-icon at bounding box center [21, 286] width 9 height 9
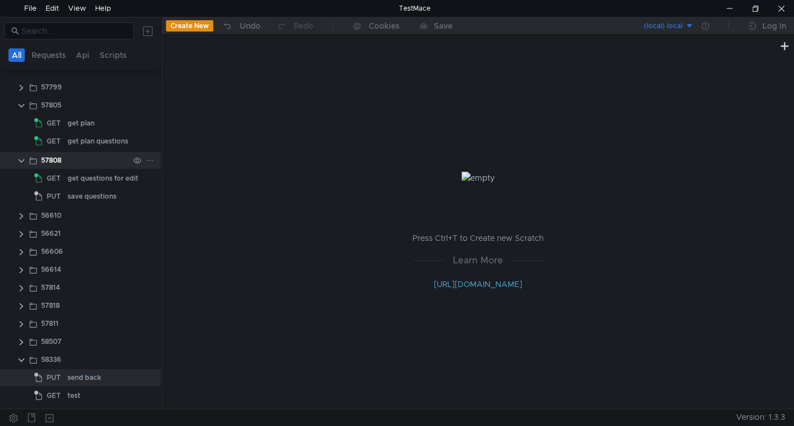
click at [20, 159] on clr-icon at bounding box center [21, 160] width 9 height 9
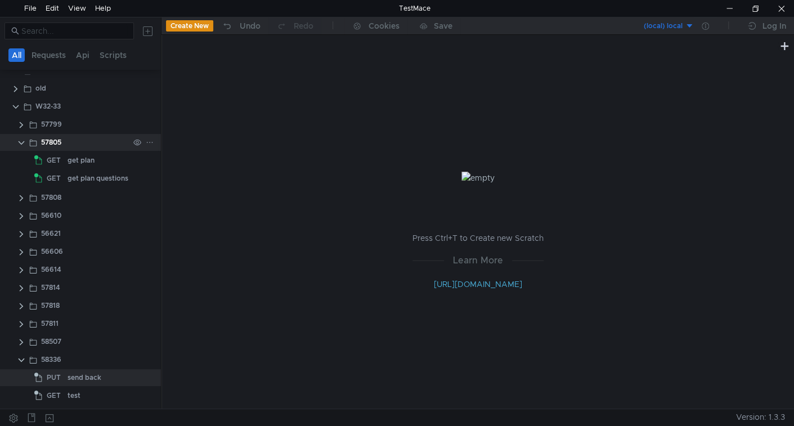
click at [20, 142] on clr-icon at bounding box center [21, 142] width 9 height 9
click at [82, 376] on div "send back" at bounding box center [85, 377] width 34 height 17
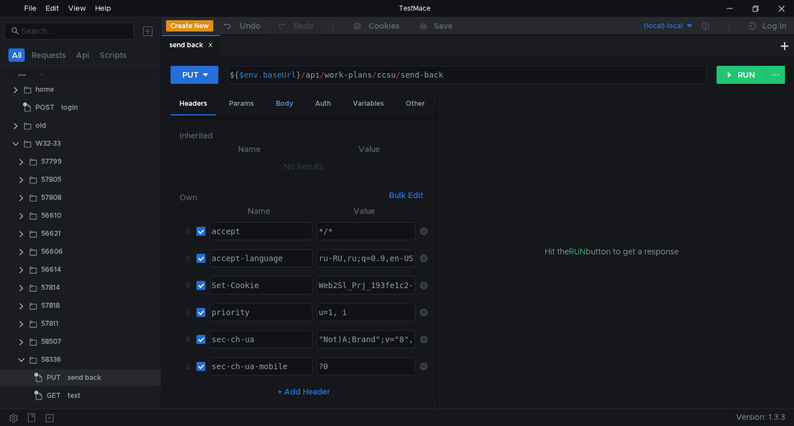
click at [285, 102] on div "Body" at bounding box center [284, 103] width 35 height 21
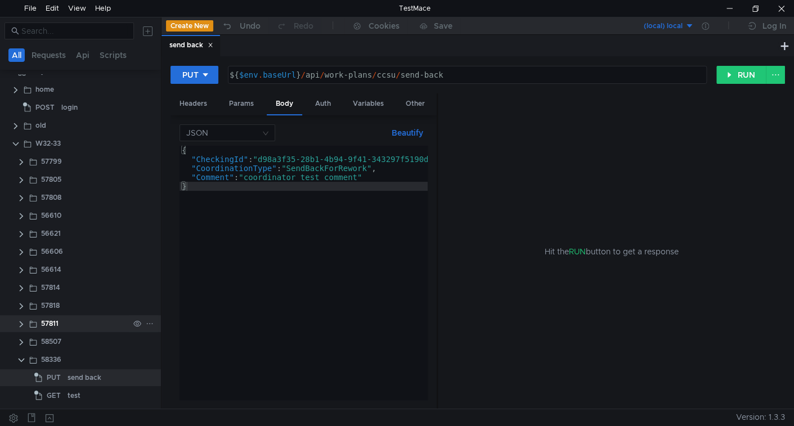
click at [23, 321] on clr-icon at bounding box center [21, 324] width 9 height 9
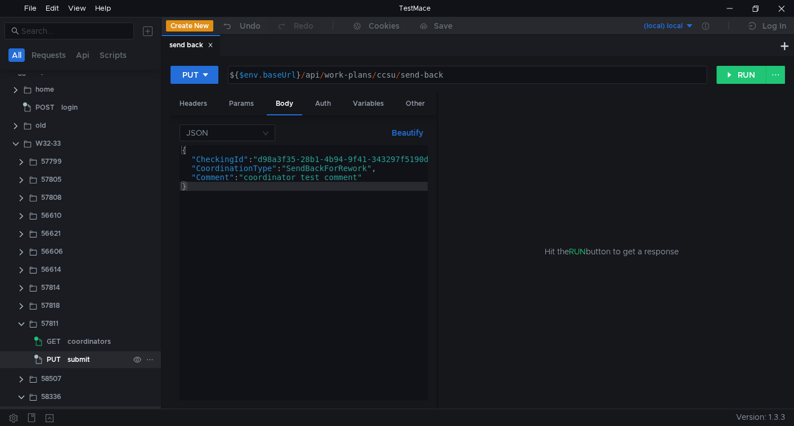
click at [83, 355] on div "submit" at bounding box center [79, 359] width 23 height 17
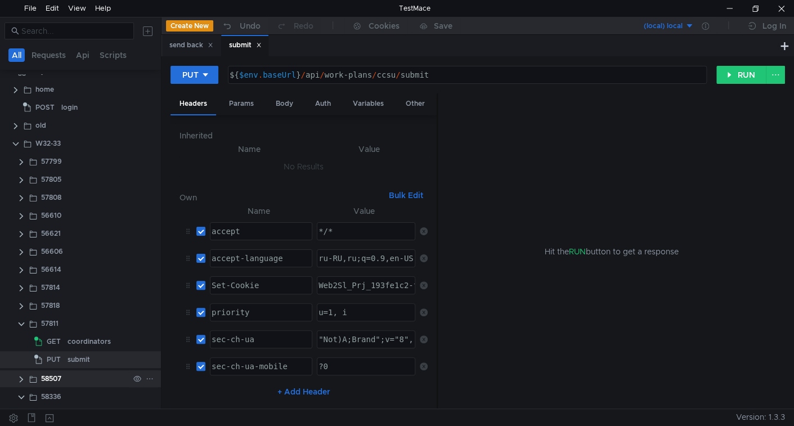
drag, startPoint x: 212, startPoint y: 46, endPoint x: 61, endPoint y: 374, distance: 361.0
click at [213, 46] on icon at bounding box center [211, 45] width 6 height 6
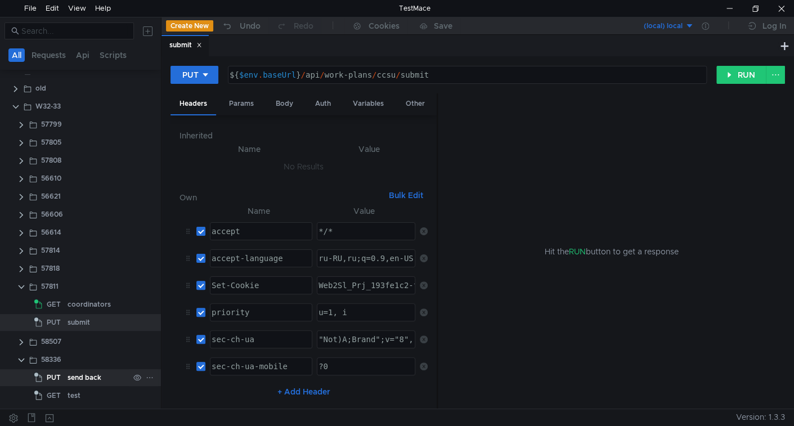
click at [86, 380] on div "send back" at bounding box center [85, 377] width 34 height 17
